Goal: Obtain resource: Download file/media

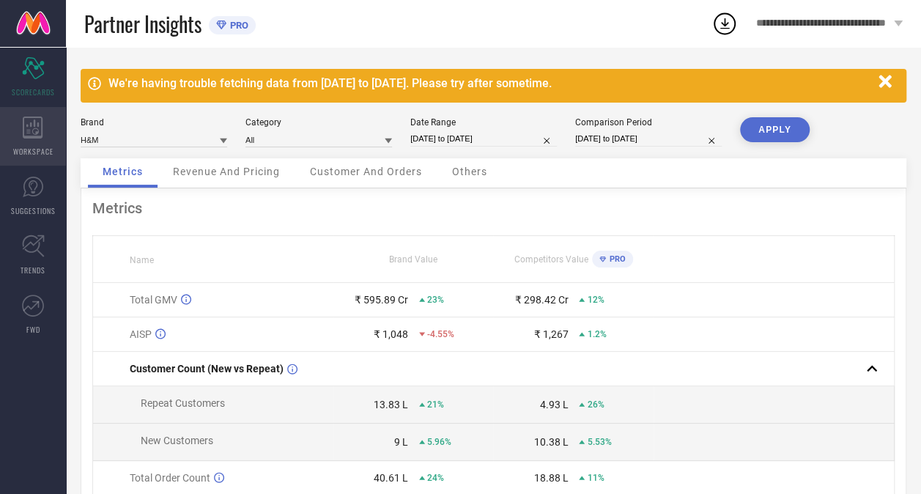
click at [47, 107] on div "WORKSPACE" at bounding box center [33, 136] width 66 height 59
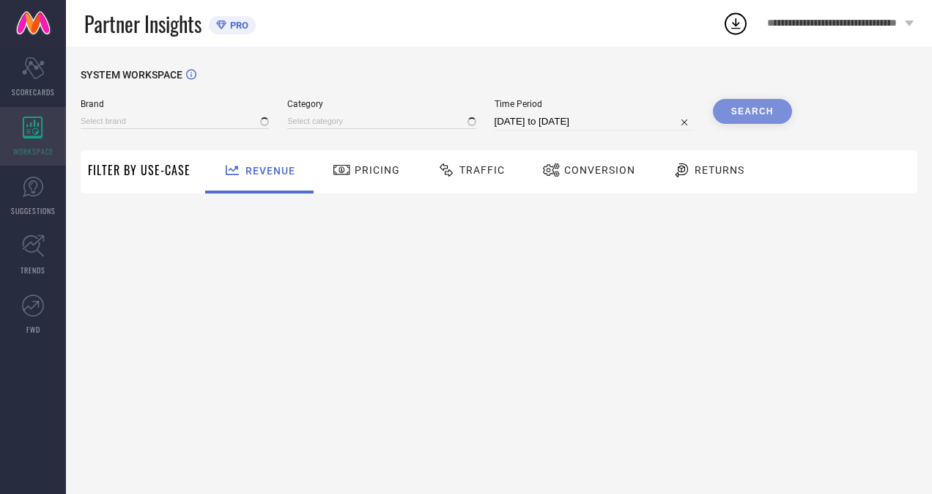
type input "H&M"
type input "All"
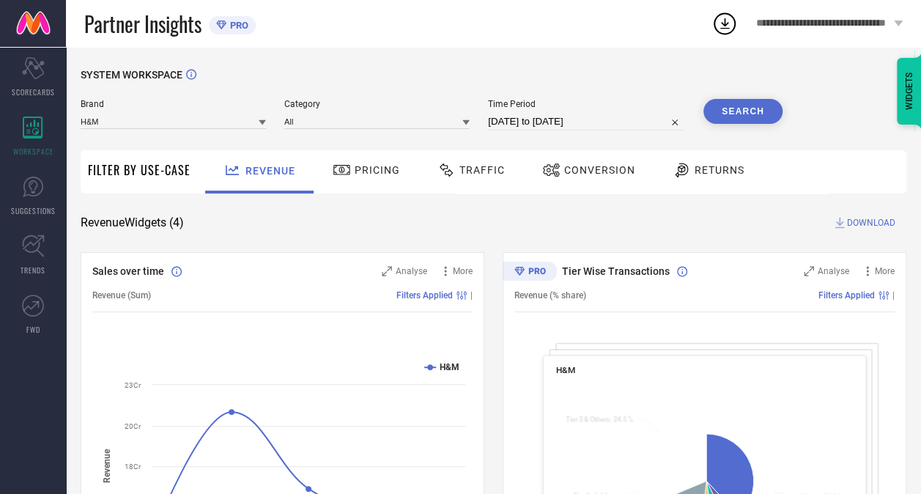
click at [446, 188] on div "Traffic" at bounding box center [471, 171] width 104 height 43
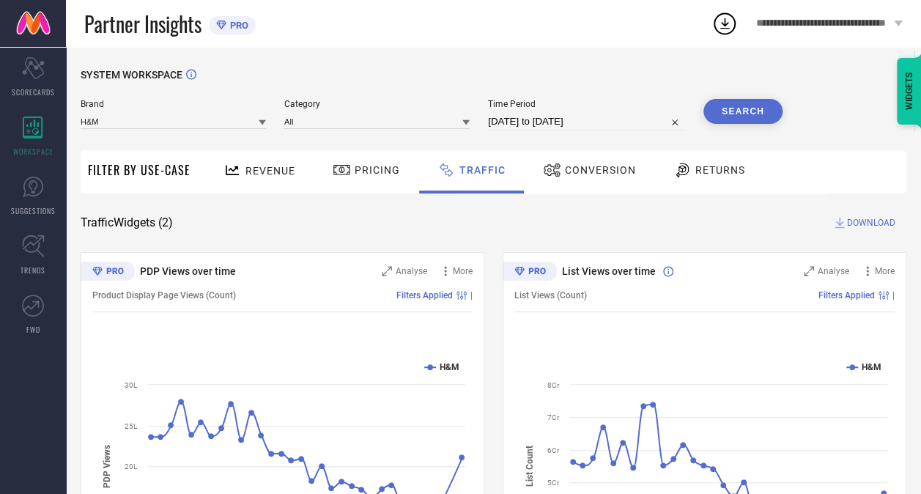
click at [755, 115] on button "Search" at bounding box center [743, 111] width 79 height 25
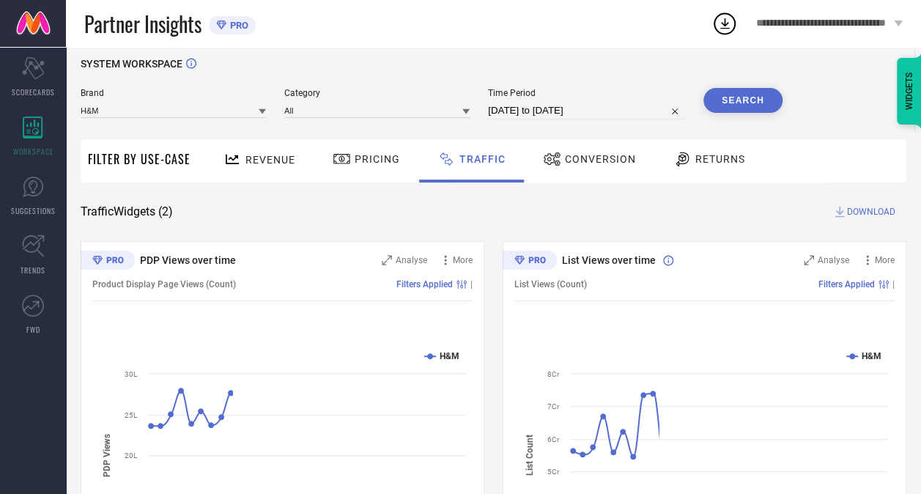
scroll to position [13, 0]
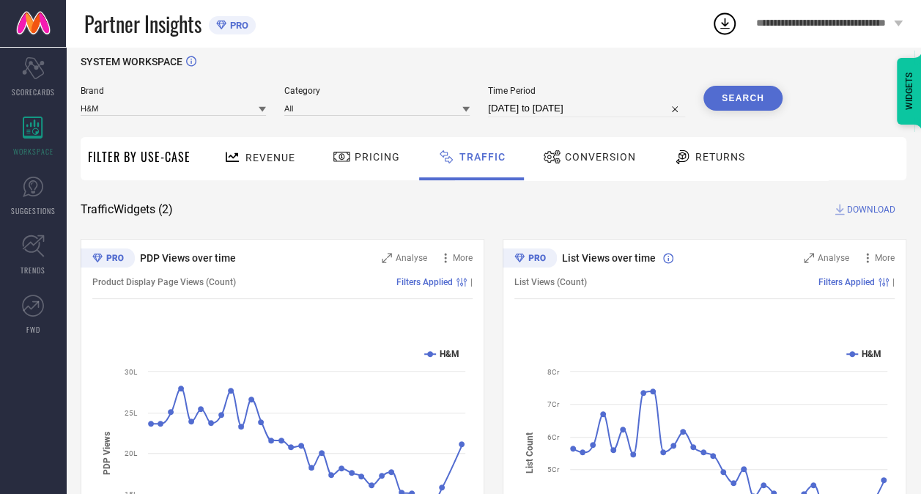
click at [852, 210] on span "DOWNLOAD" at bounding box center [871, 209] width 48 height 15
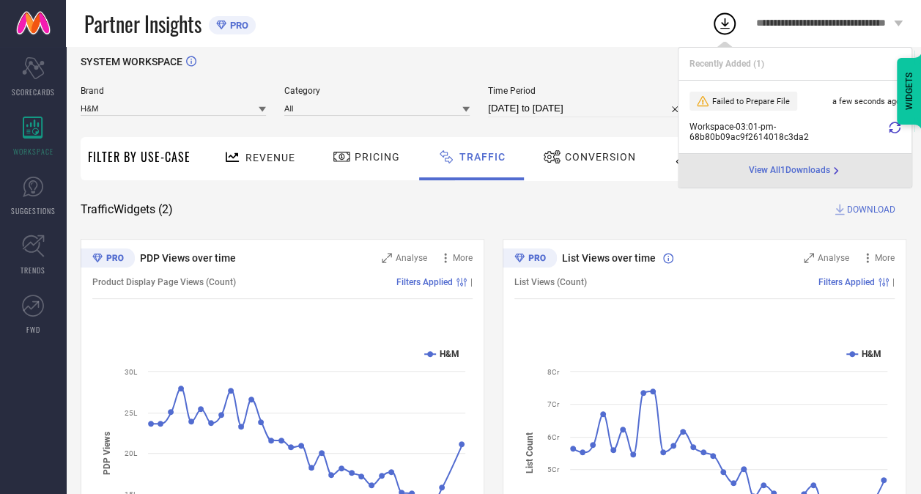
click at [772, 114] on li "Failed to Prepare File a few seconds ago Workspace - 03:01-pm - 68b80b09ac9f261…" at bounding box center [795, 117] width 233 height 73
click at [673, 17] on div "Partner Insights PRO" at bounding box center [398, 23] width 628 height 47
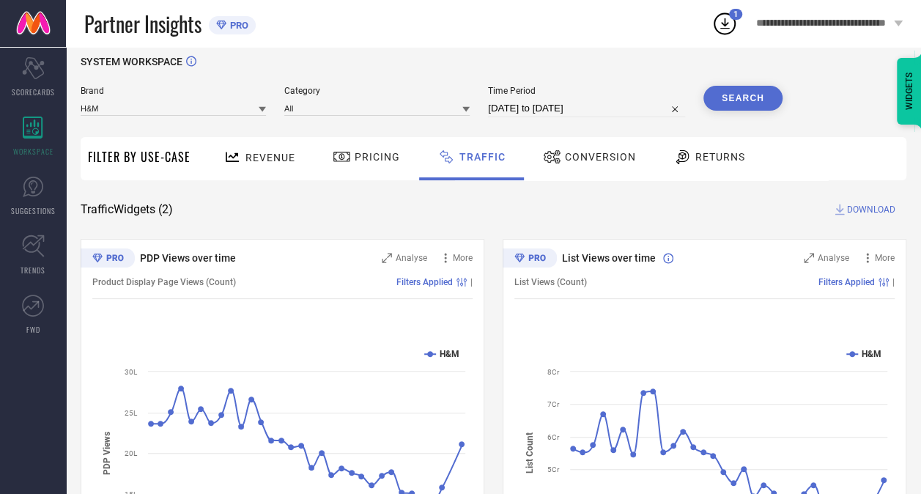
click at [731, 20] on icon at bounding box center [725, 23] width 26 height 26
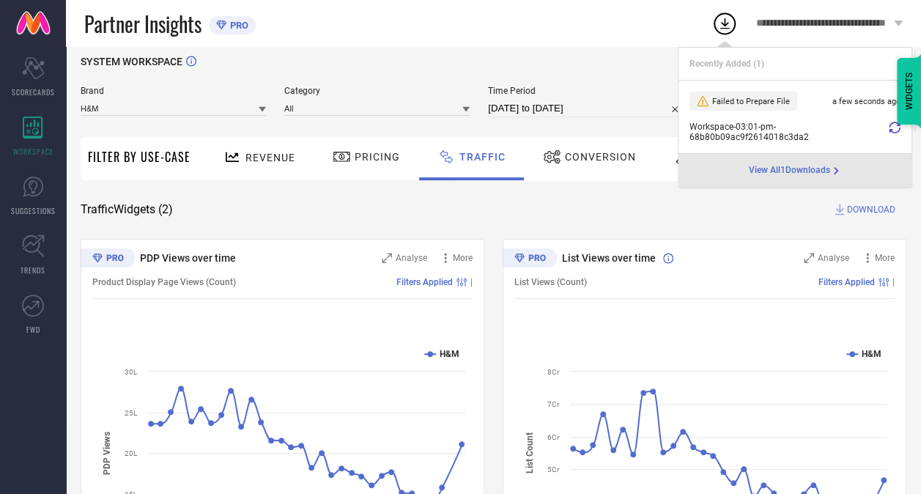
click at [731, 20] on icon at bounding box center [725, 23] width 26 height 26
click at [891, 125] on icon at bounding box center [895, 128] width 12 height 12
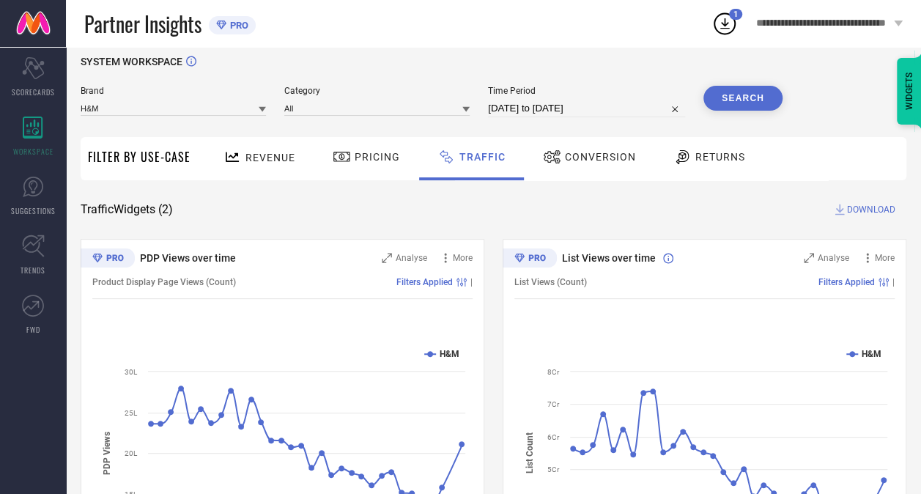
click at [718, 23] on icon at bounding box center [725, 23] width 26 height 26
click at [718, 25] on icon at bounding box center [725, 23] width 26 height 26
